Goal: Information Seeking & Learning: Check status

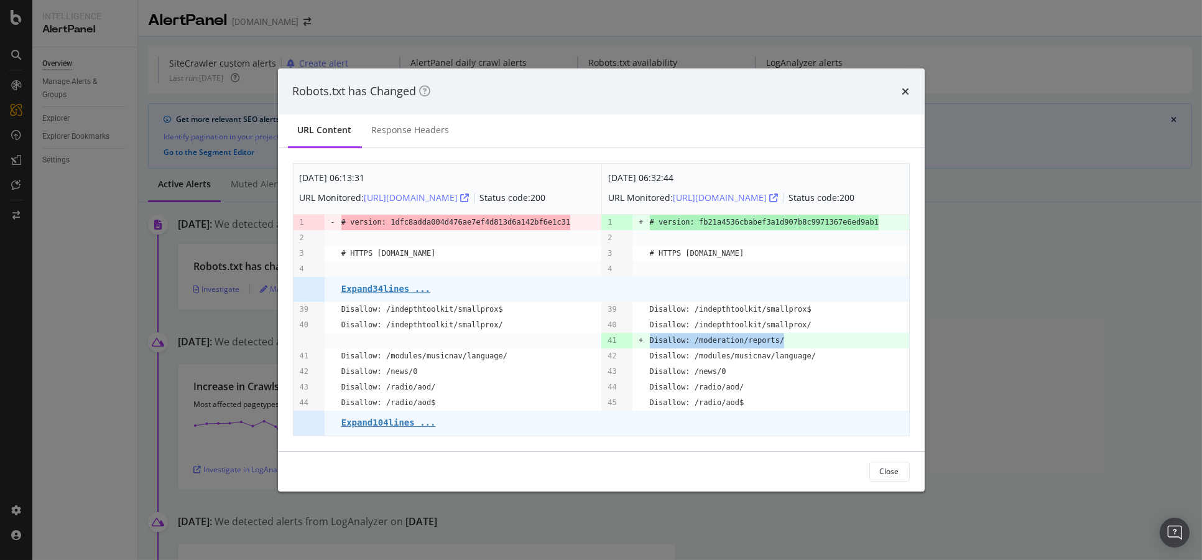
drag, startPoint x: 775, startPoint y: 338, endPoint x: 648, endPoint y: 343, distance: 126.9
click at [611, 343] on tr "41 + Disallow: /moderation/reports/" at bounding box center [601, 341] width 616 height 16
copy pre "Disallow: /moderation/reports/"
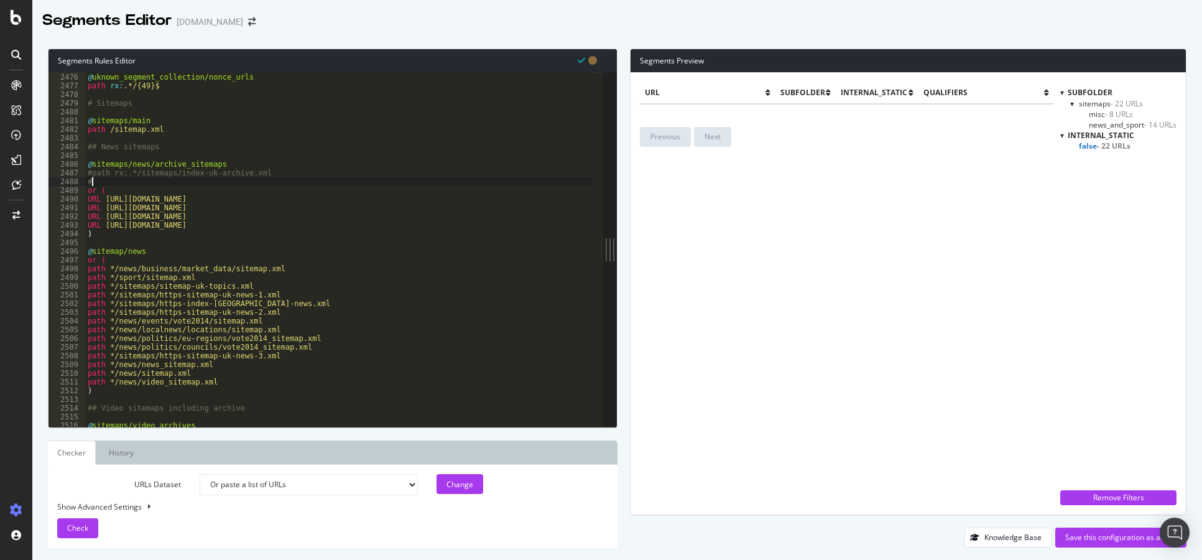
select select "urlList"
